Goal: Information Seeking & Learning: Understand process/instructions

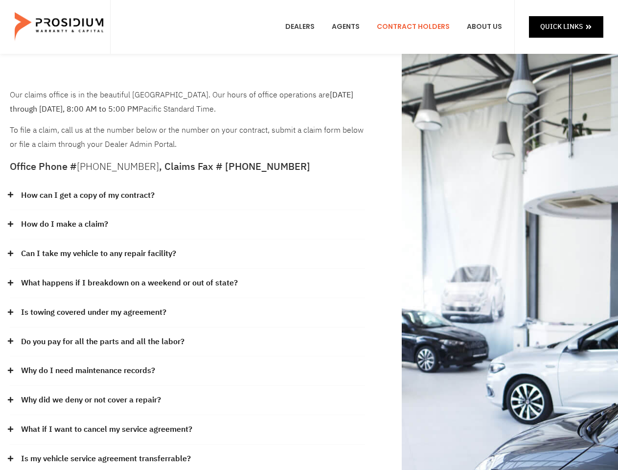
click at [309, 235] on div "How do I make a claim?" at bounding box center [187, 224] width 355 height 29
click at [187, 196] on div "How can I get a copy of my contract?" at bounding box center [187, 195] width 355 height 29
click at [87, 195] on link "How can I get a copy of my contract?" at bounding box center [88, 195] width 134 height 14
click at [187, 225] on div "How do I make a claim?" at bounding box center [187, 224] width 355 height 29
click at [64, 224] on link "How do I make a claim?" at bounding box center [64, 224] width 87 height 14
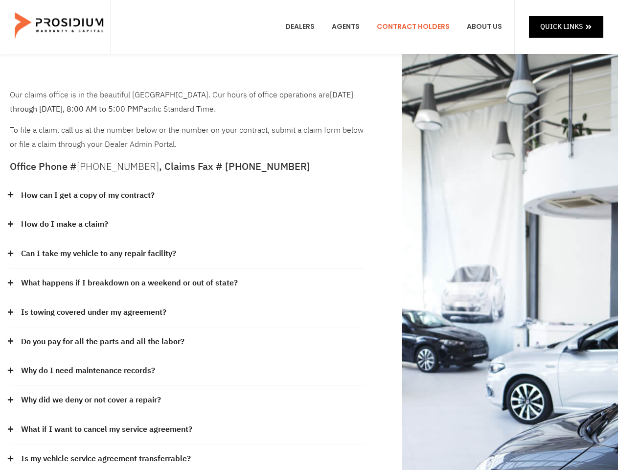
click at [187, 254] on div "Can I take my vehicle to any repair facility?" at bounding box center [187, 253] width 355 height 29
click at [99, 253] on link "Can I take my vehicle to any repair facility?" at bounding box center [98, 254] width 155 height 14
click at [187, 283] on link "What happens if I breakdown on a weekend or out of state?" at bounding box center [129, 283] width 217 height 14
click at [128, 283] on link "What happens if I breakdown on a weekend or out of state?" at bounding box center [129, 283] width 217 height 14
click at [187, 313] on div "Is towing covered under my agreement?" at bounding box center [187, 312] width 355 height 29
